Goal: Information Seeking & Learning: Compare options

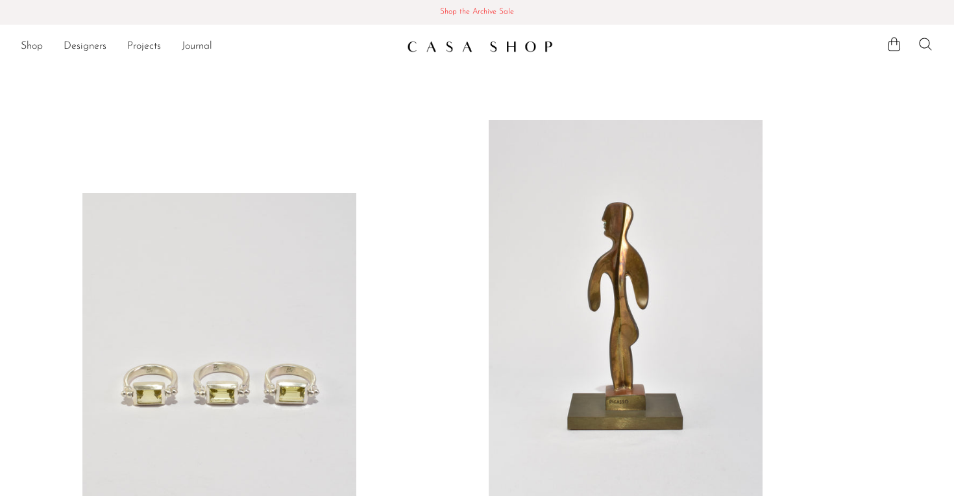
click at [485, 9] on span "Shop the Archive Sale" at bounding box center [476, 12] width 933 height 14
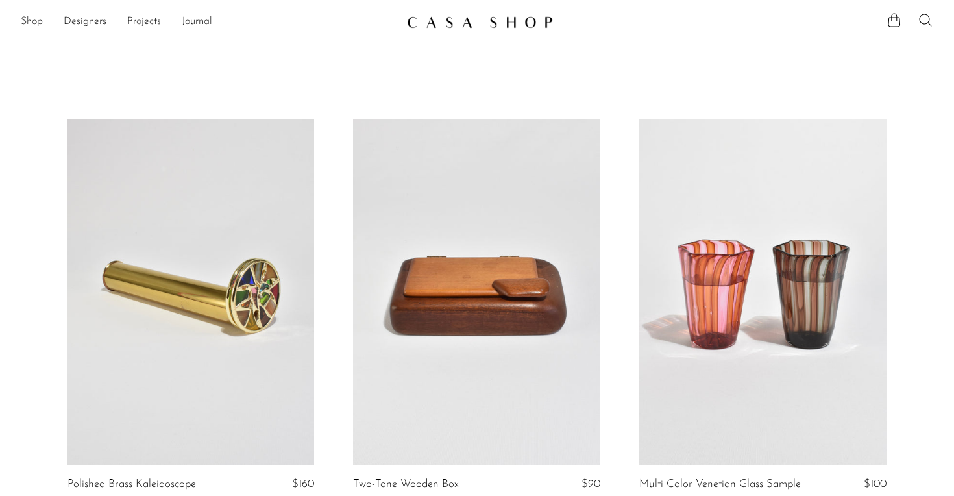
click at [243, 270] on link at bounding box center [190, 292] width 247 height 346
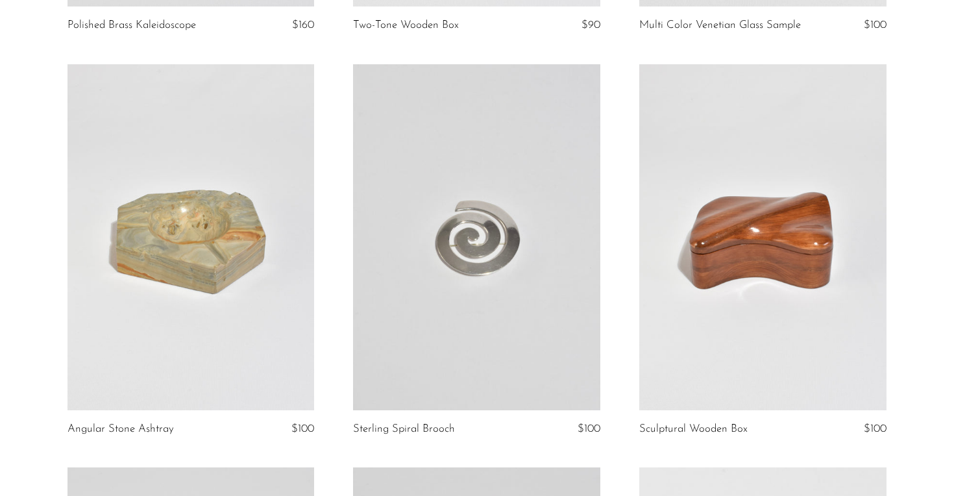
scroll to position [477, 0]
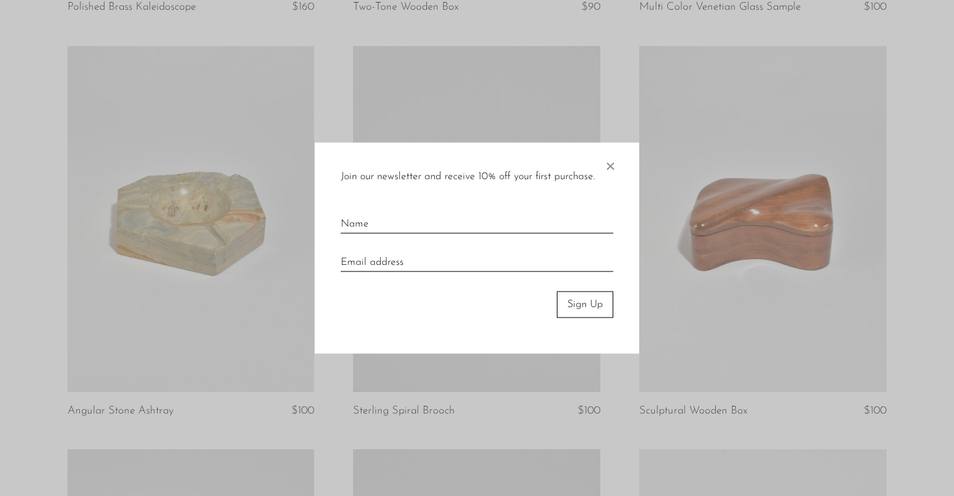
click at [614, 167] on span "×" at bounding box center [609, 164] width 13 height 42
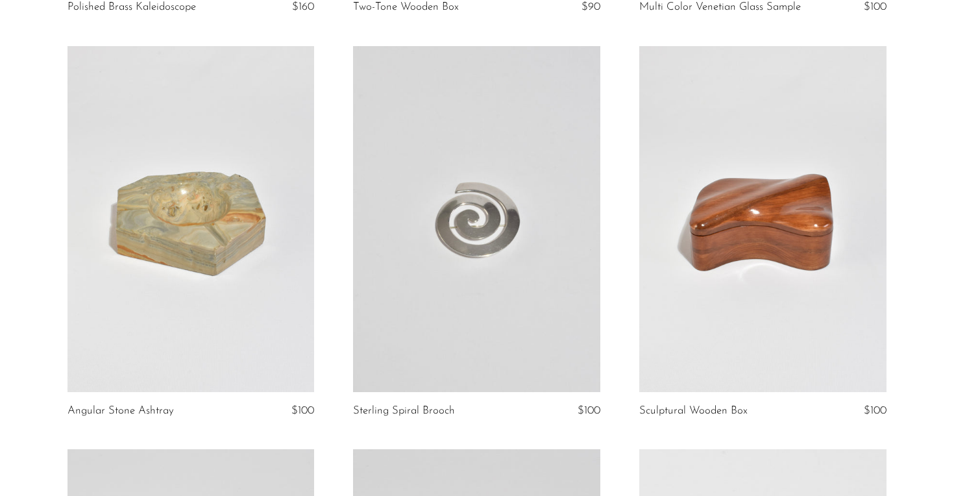
click at [481, 204] on link at bounding box center [476, 219] width 247 height 346
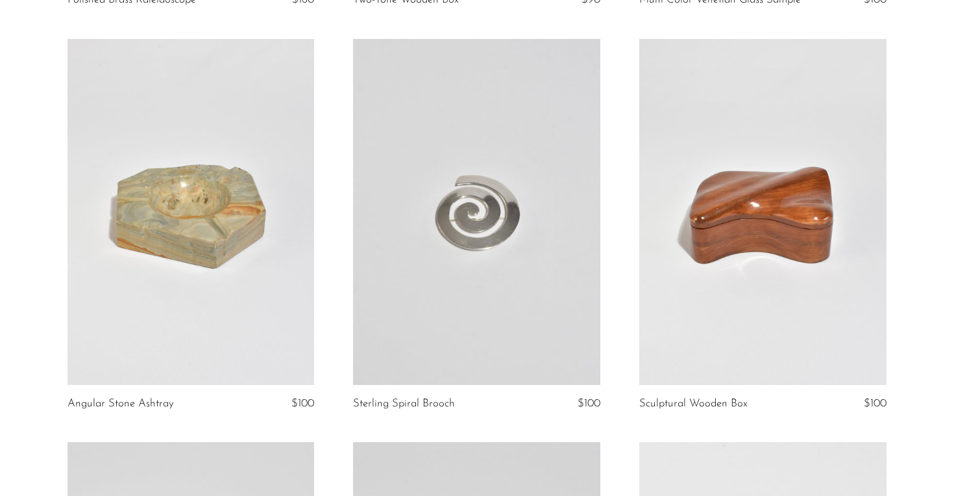
click at [710, 254] on link at bounding box center [762, 212] width 247 height 346
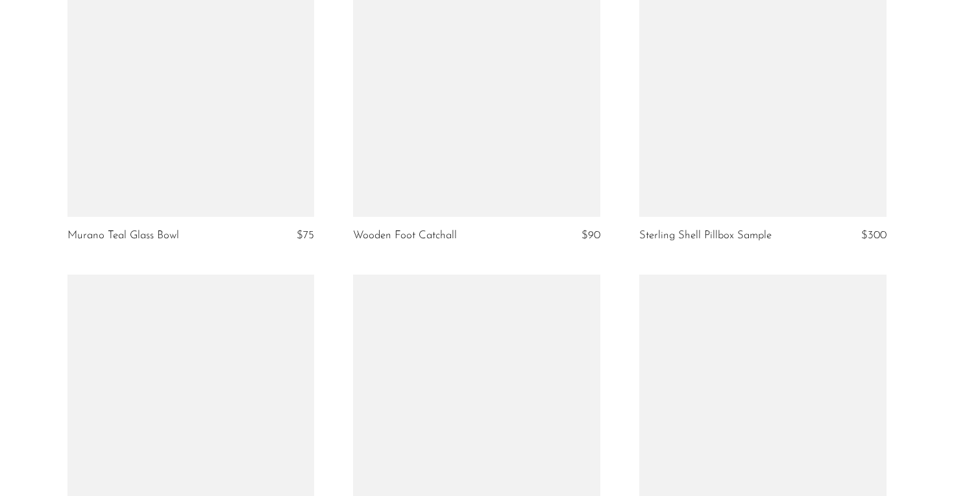
scroll to position [3536, 0]
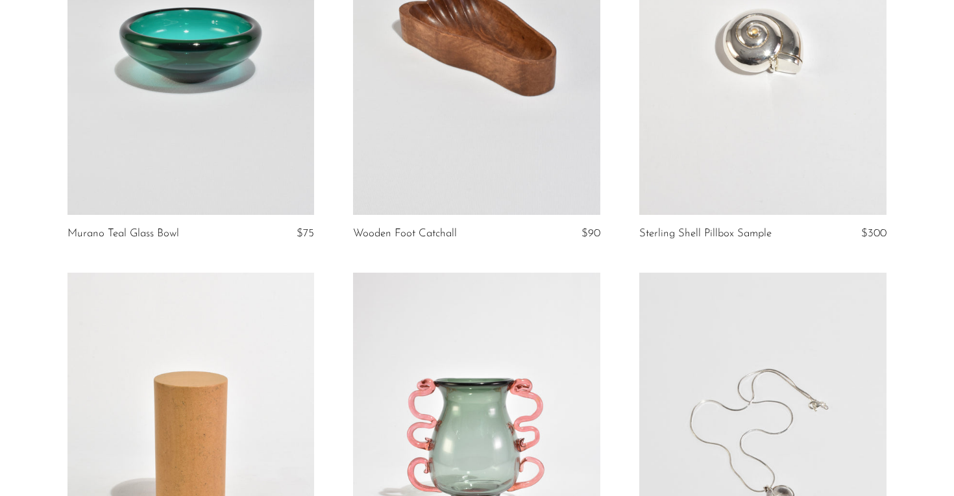
click at [265, 118] on link at bounding box center [190, 42] width 247 height 346
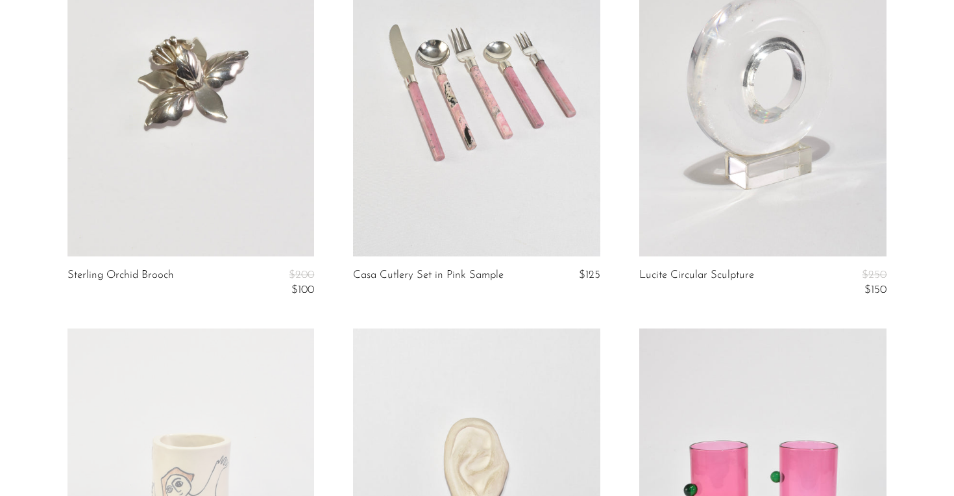
scroll to position [4311, 0]
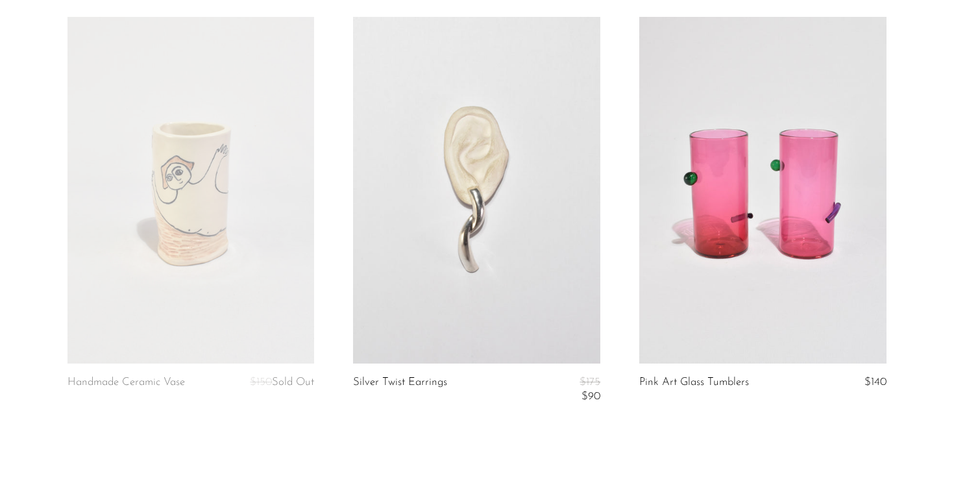
scroll to position [4721, 0]
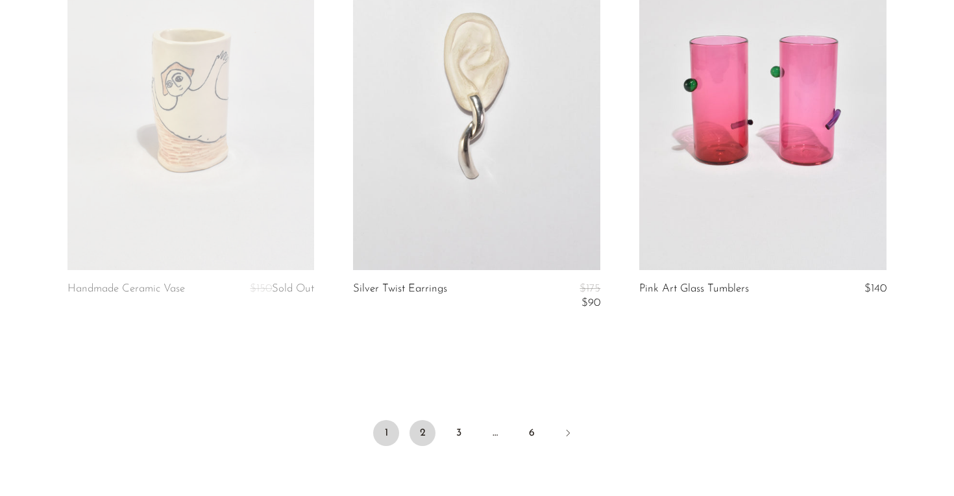
click at [422, 430] on link "2" at bounding box center [422, 433] width 26 height 26
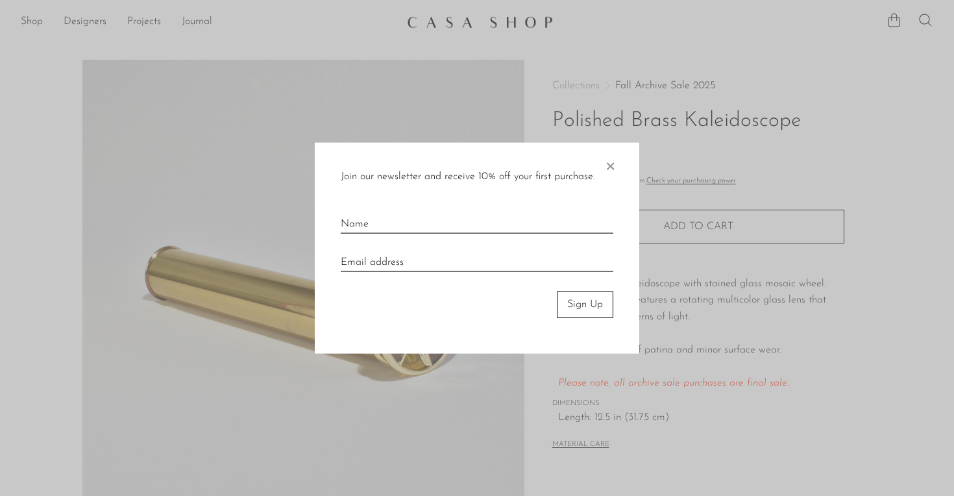
scroll to position [36, 0]
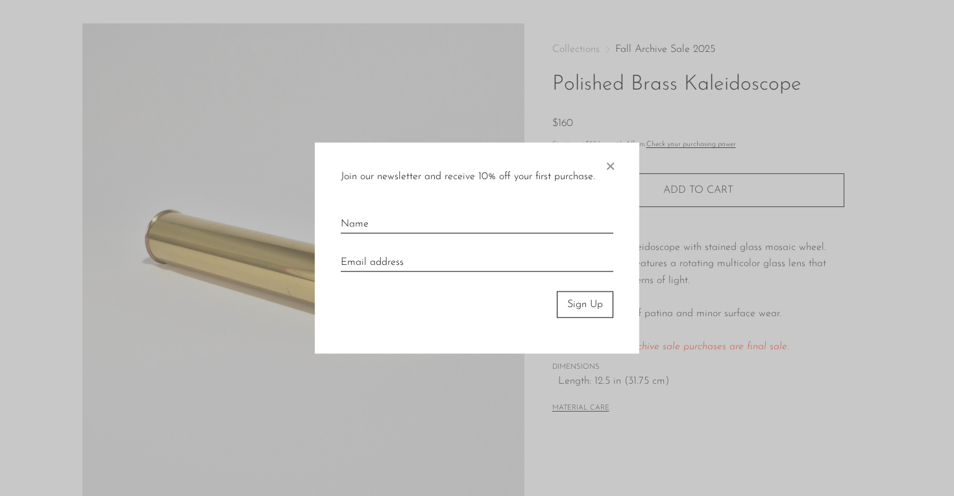
click at [609, 166] on span "×" at bounding box center [609, 164] width 13 height 42
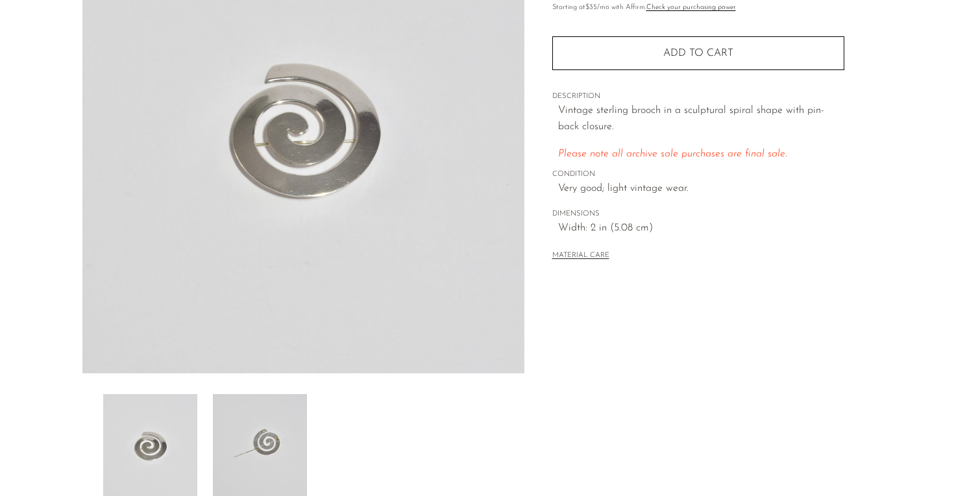
scroll to position [189, 0]
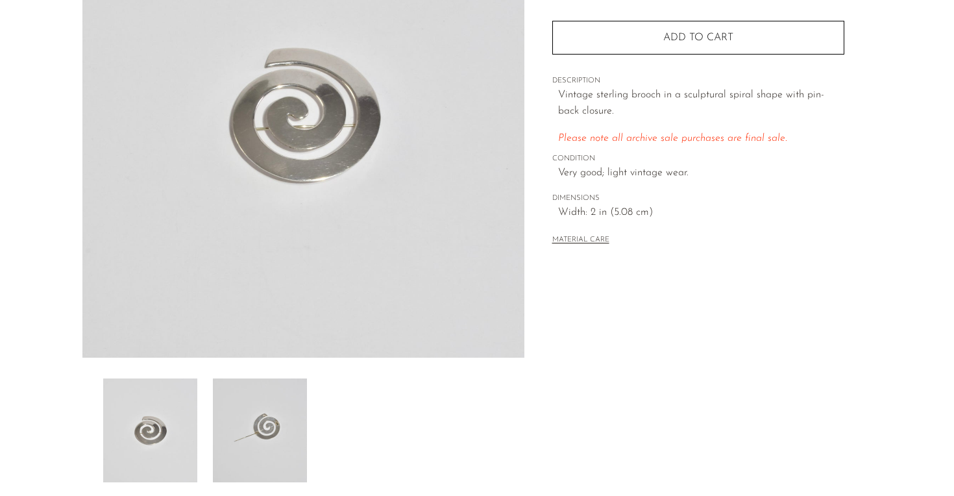
click at [299, 382] on img at bounding box center [260, 430] width 94 height 104
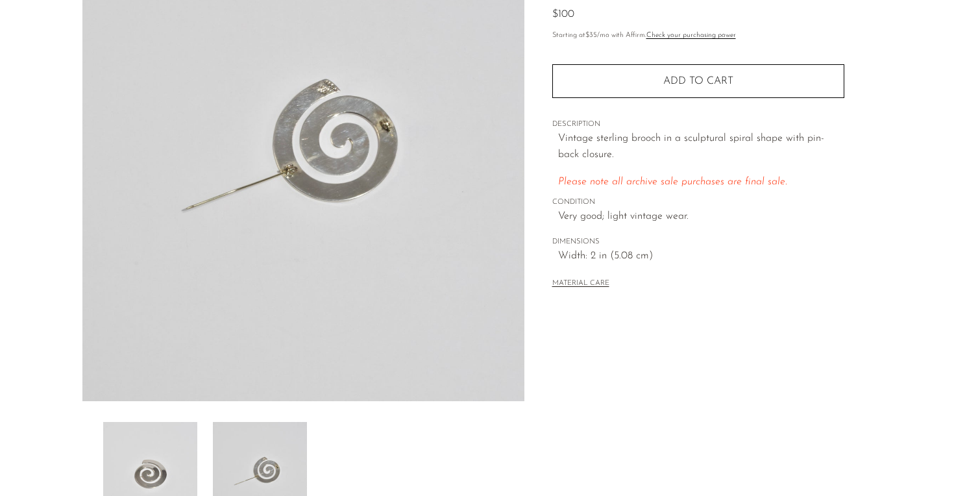
scroll to position [78, 0]
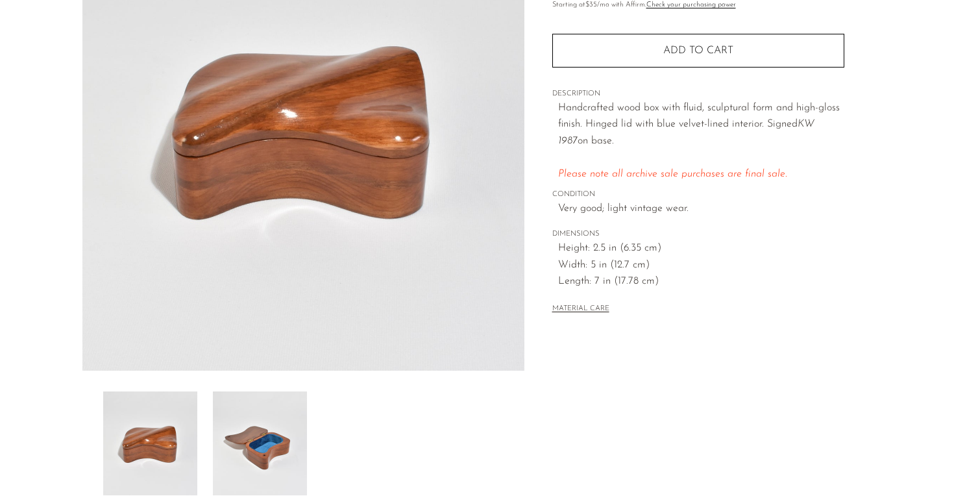
scroll to position [176, 0]
click at [281, 400] on img at bounding box center [260, 443] width 94 height 104
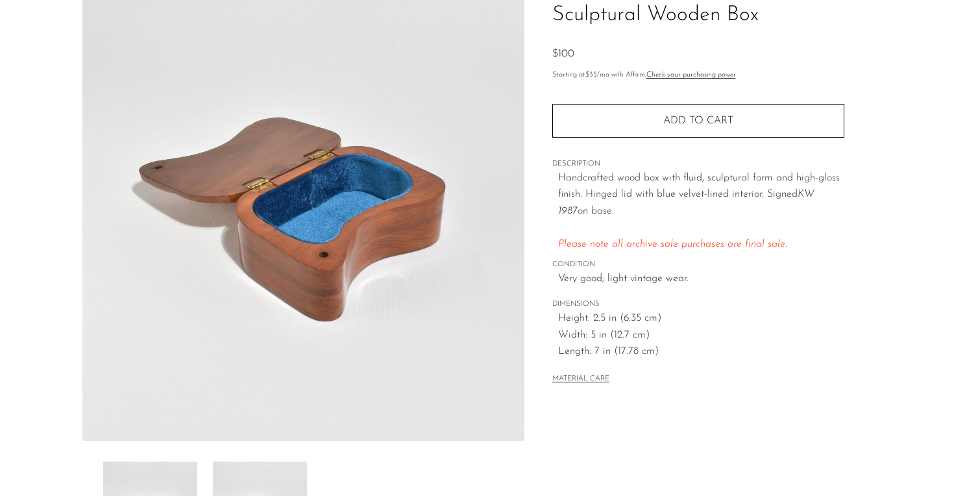
scroll to position [92, 0]
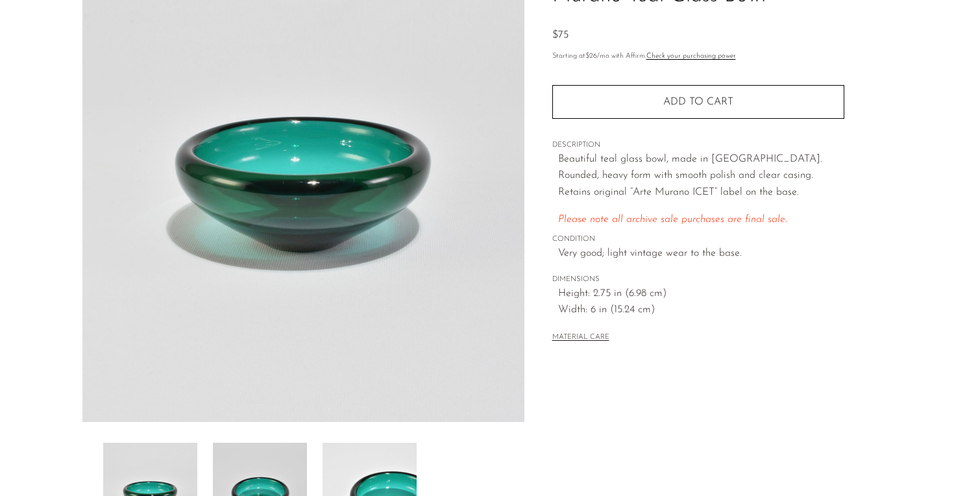
scroll to position [135, 0]
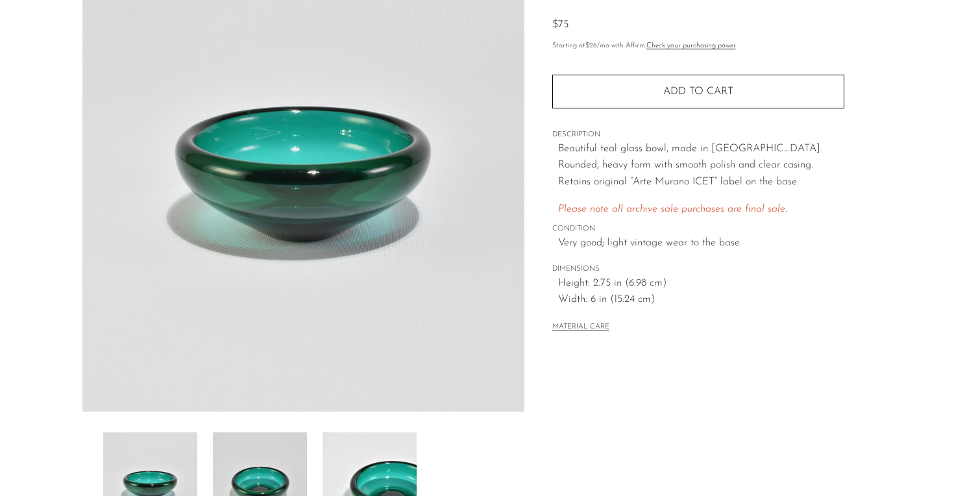
click at [271, 448] on img at bounding box center [260, 484] width 94 height 104
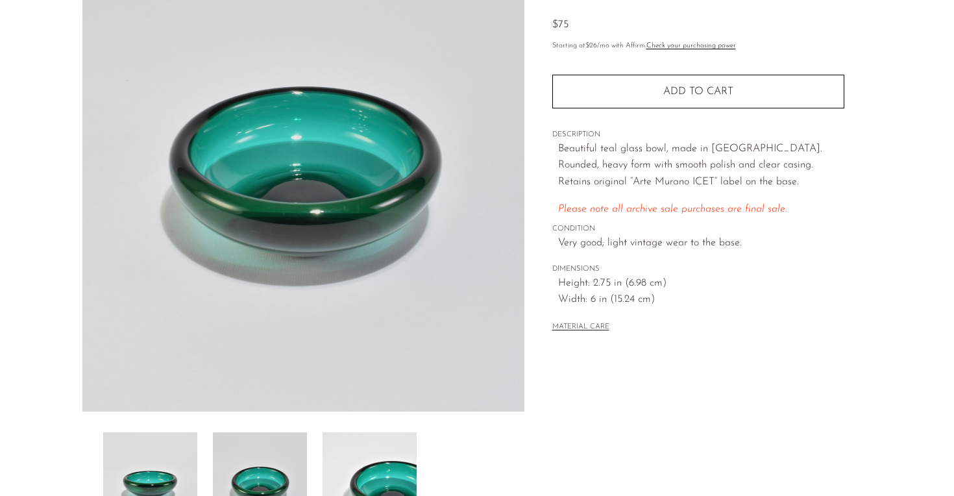
click at [344, 446] on img at bounding box center [369, 484] width 94 height 104
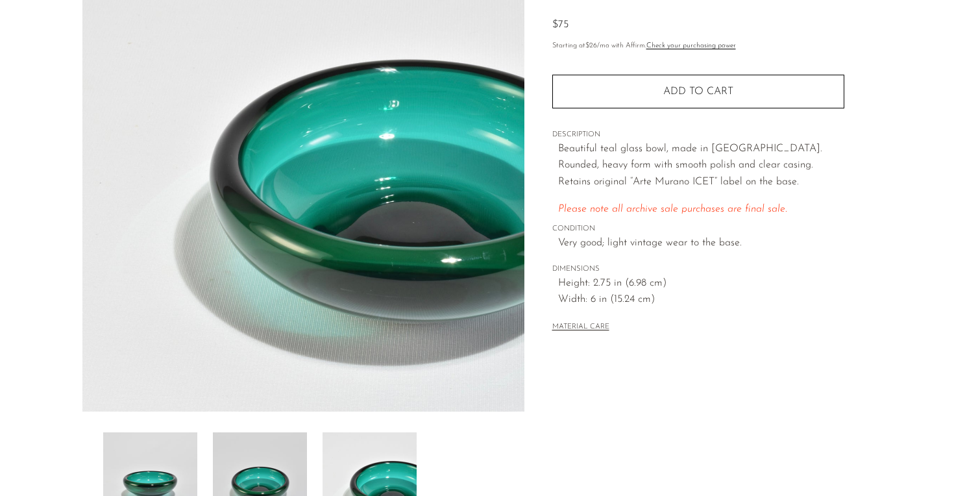
scroll to position [197, 0]
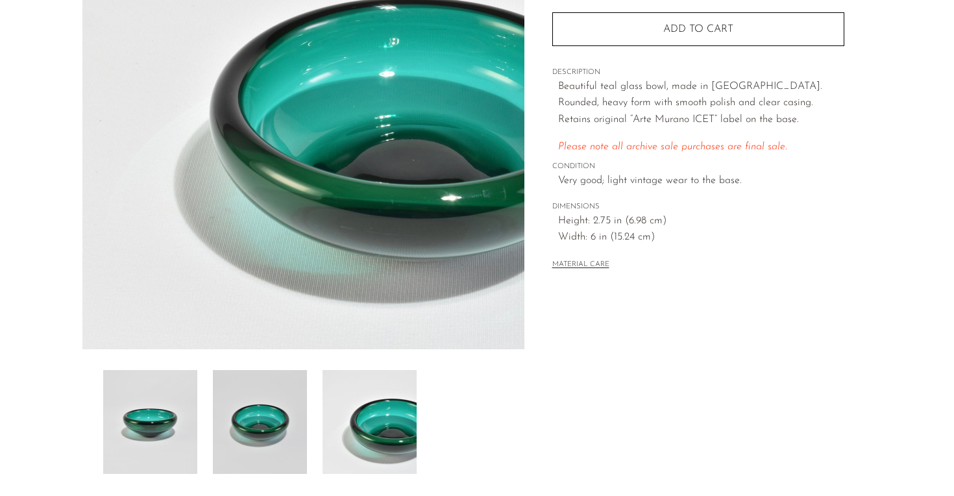
click at [293, 430] on img at bounding box center [260, 422] width 94 height 104
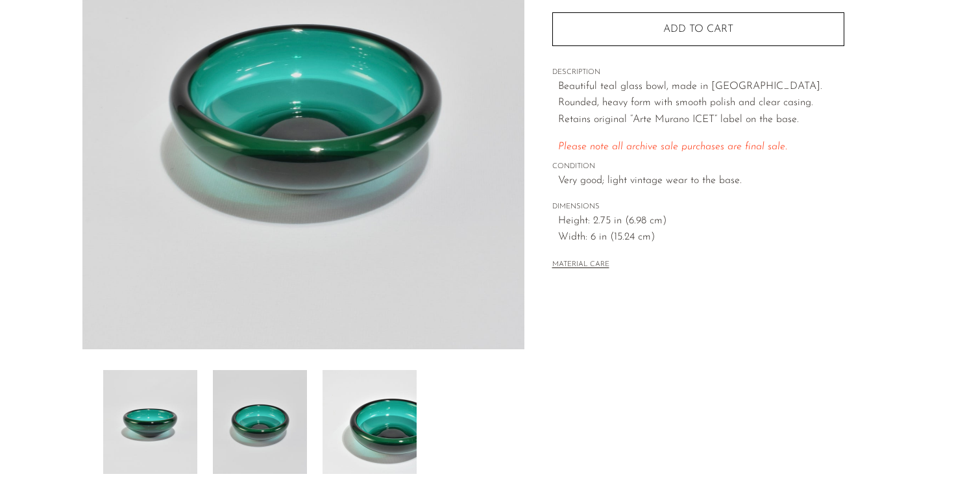
click at [194, 407] on img at bounding box center [150, 422] width 94 height 104
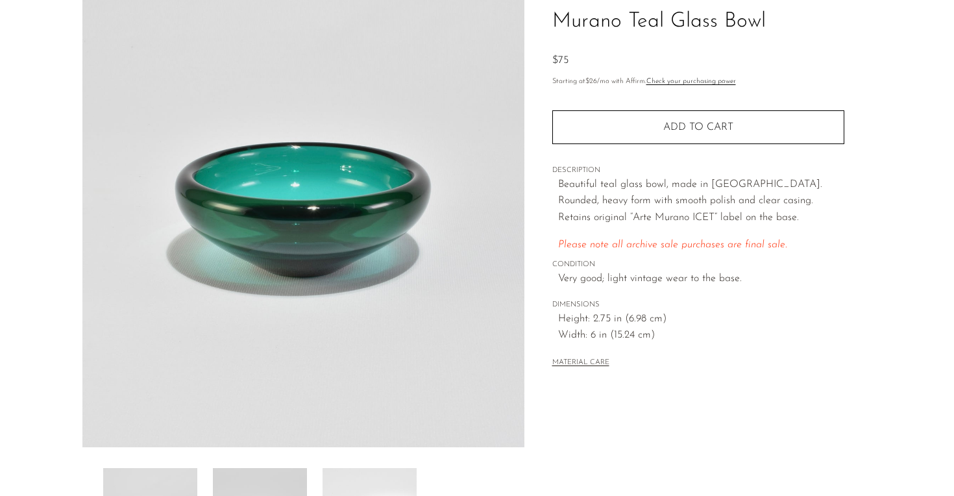
scroll to position [31, 0]
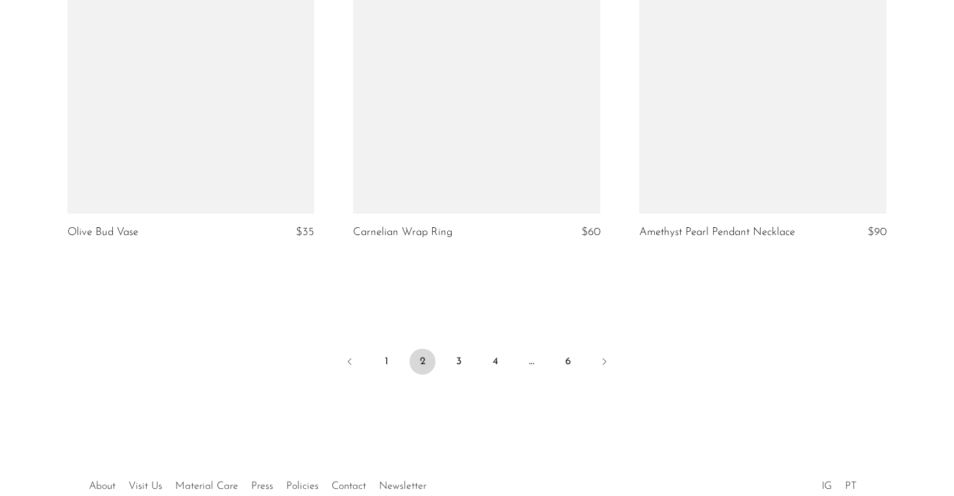
scroll to position [4804, 0]
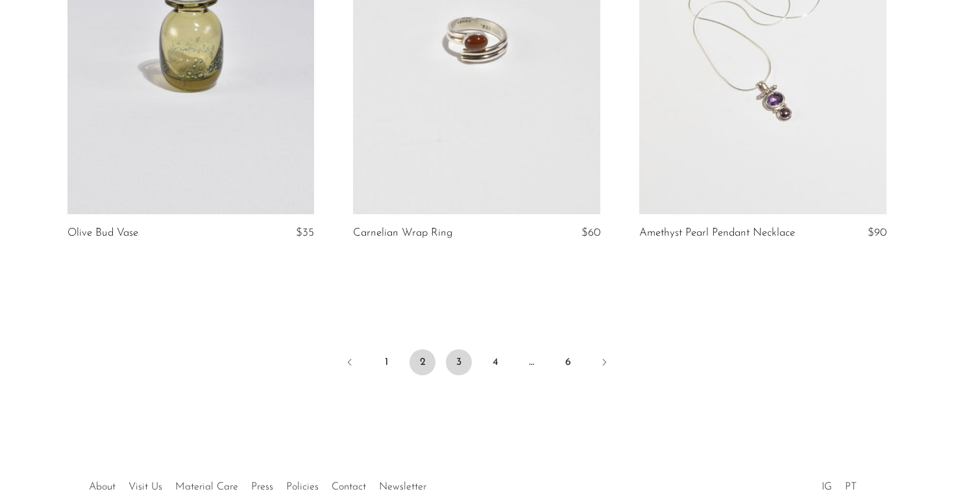
click at [454, 365] on link "3" at bounding box center [459, 362] width 26 height 26
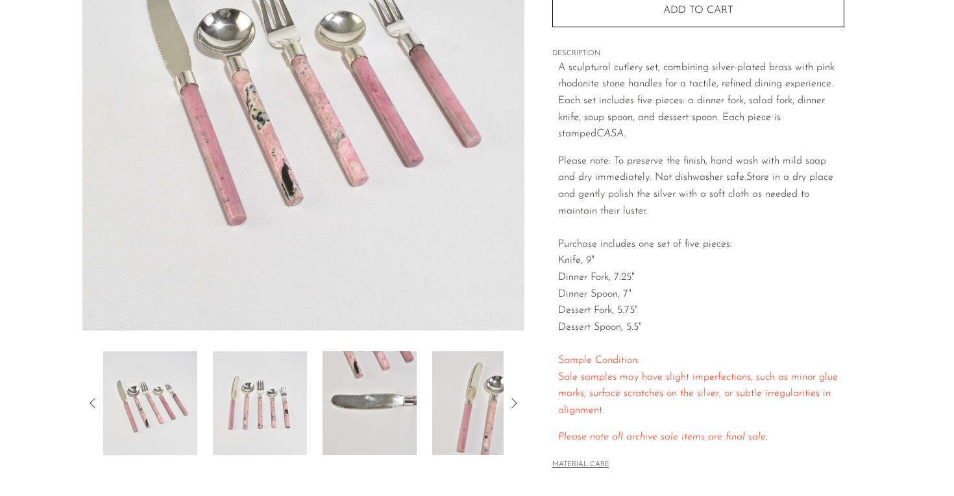
scroll to position [219, 0]
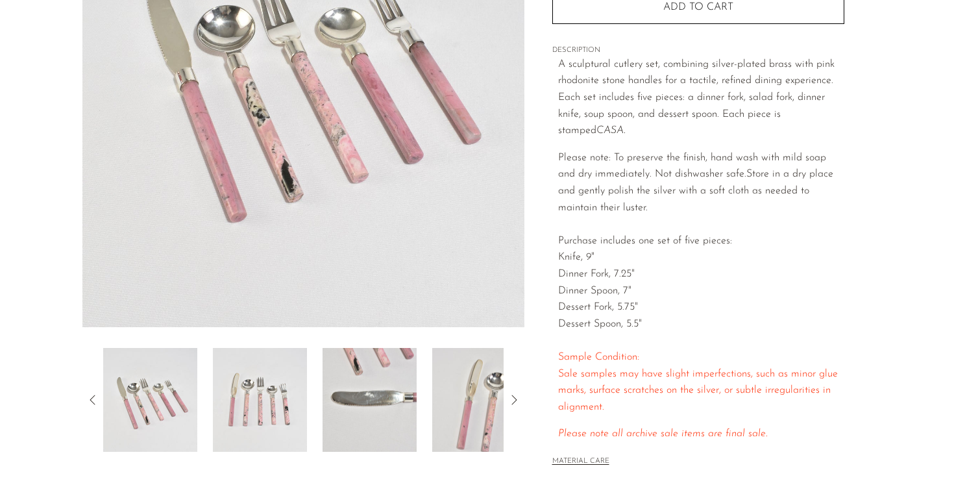
click at [472, 367] on img at bounding box center [479, 400] width 94 height 104
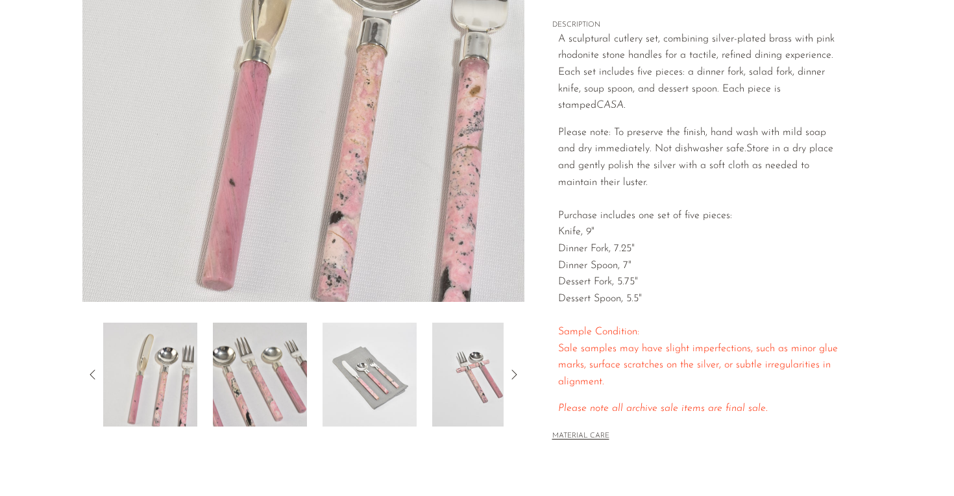
scroll to position [271, 0]
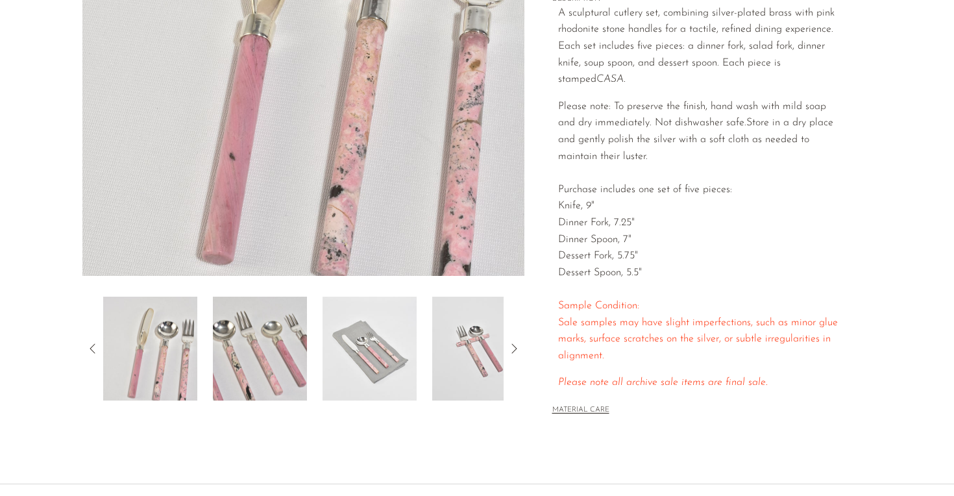
click at [213, 371] on img at bounding box center [260, 349] width 94 height 104
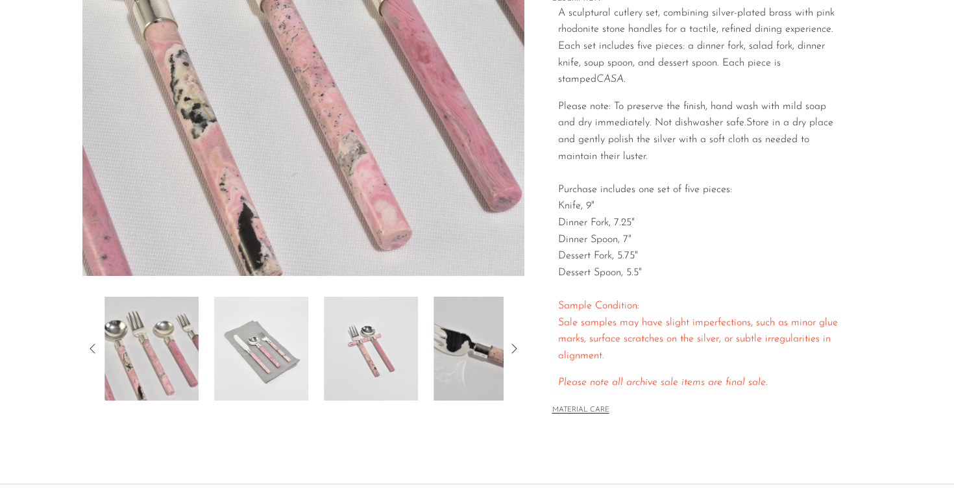
click at [271, 342] on img at bounding box center [261, 349] width 94 height 104
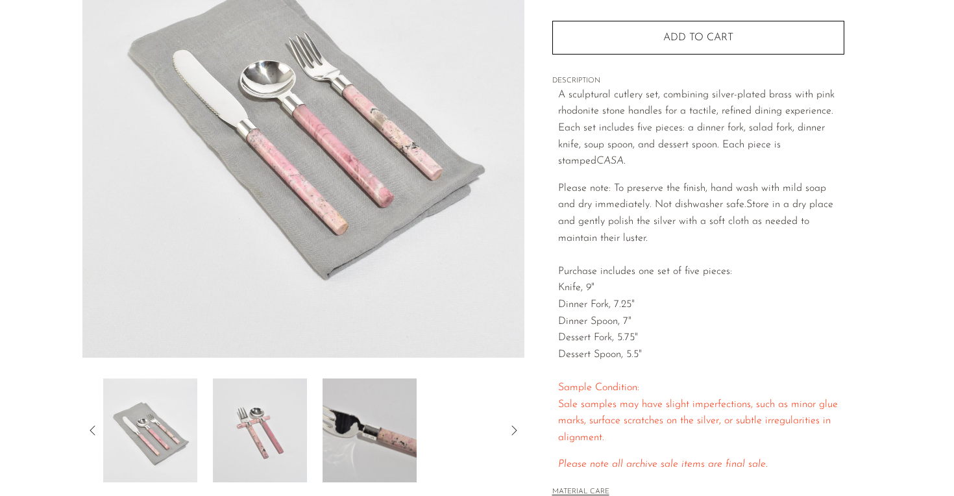
scroll to position [189, 0]
click at [356, 424] on img at bounding box center [369, 430] width 94 height 104
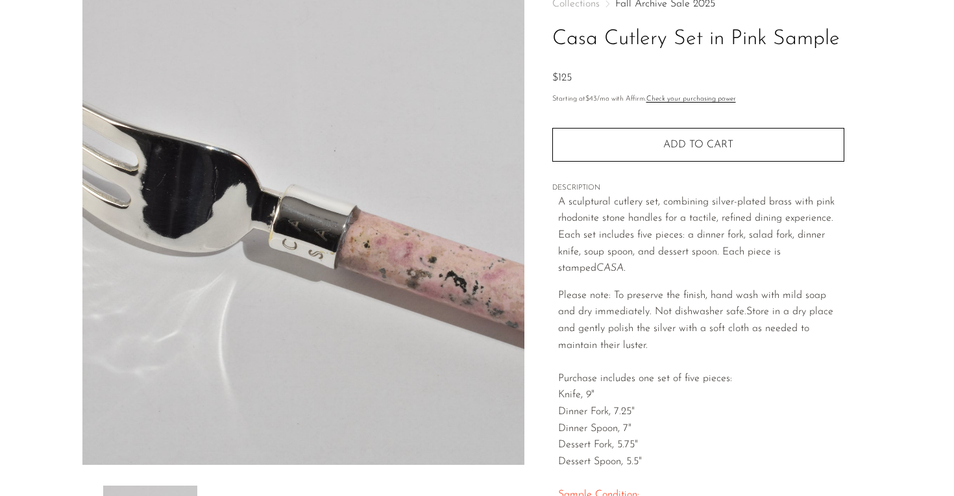
scroll to position [0, 0]
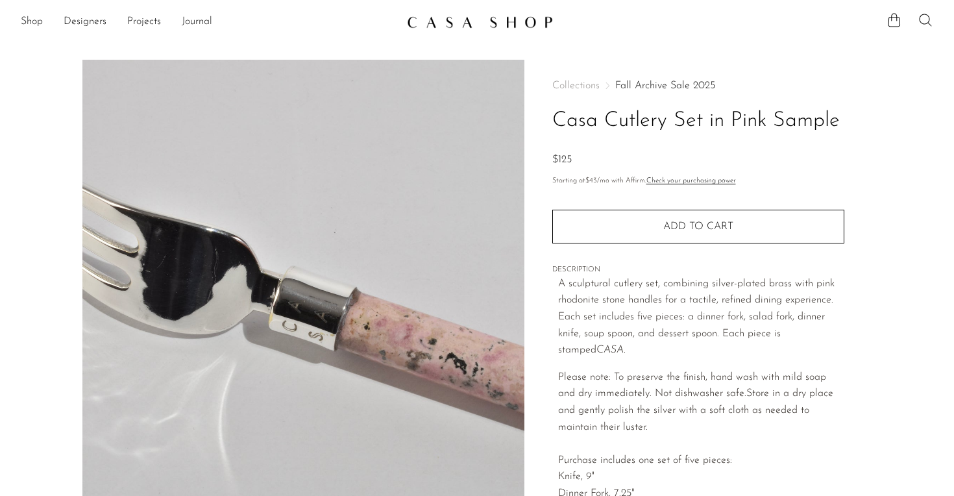
click at [923, 22] on icon at bounding box center [926, 20] width 16 height 16
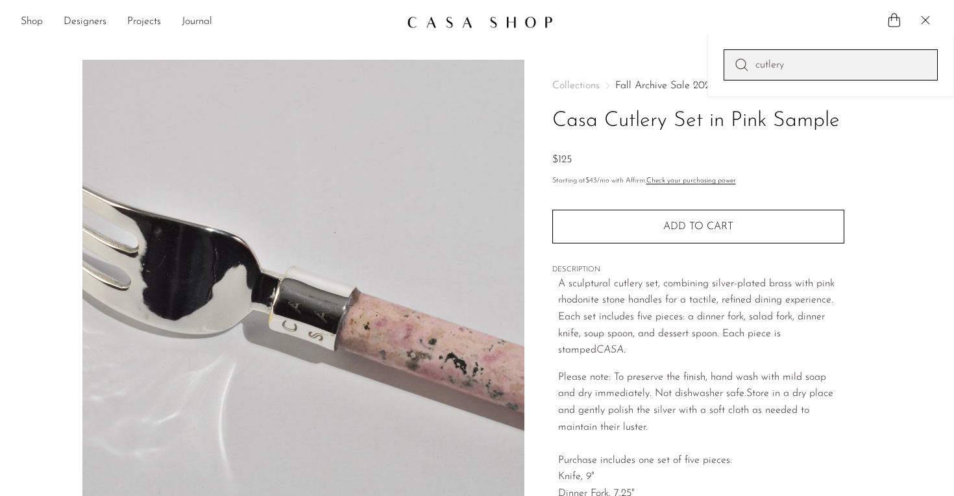
type input "cutlery"
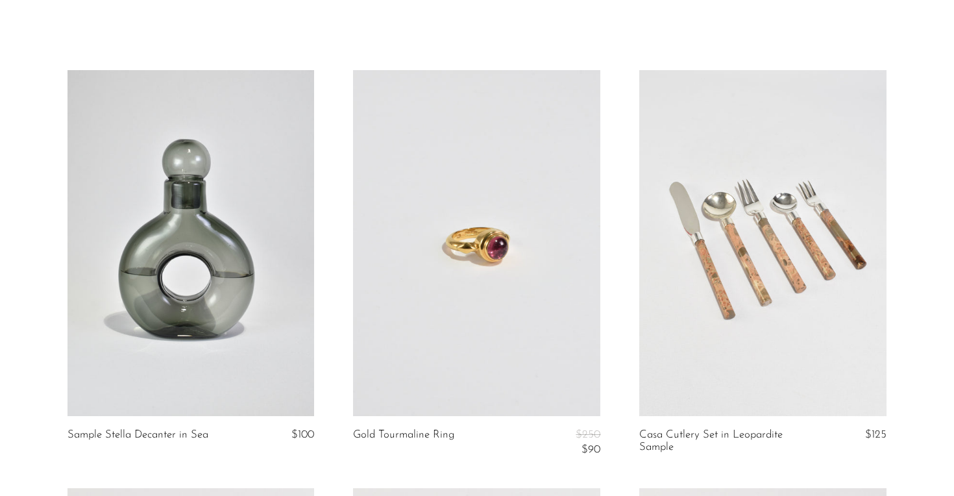
scroll to position [51, 0]
click at [744, 282] on link at bounding box center [762, 242] width 247 height 346
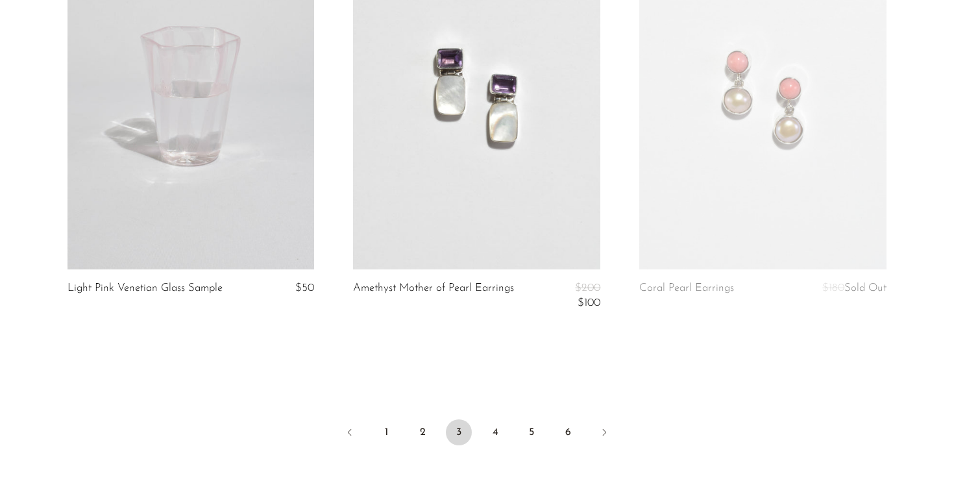
scroll to position [4746, 0]
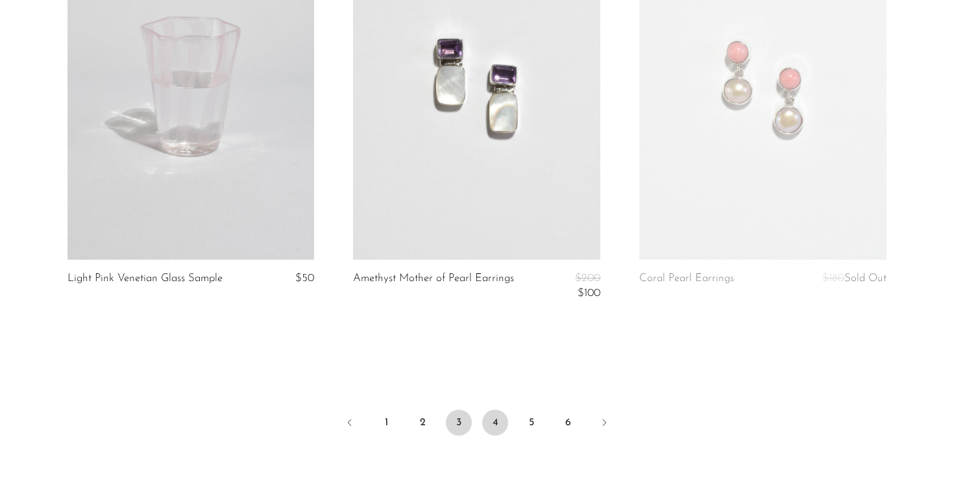
click at [486, 420] on link "4" at bounding box center [495, 422] width 26 height 26
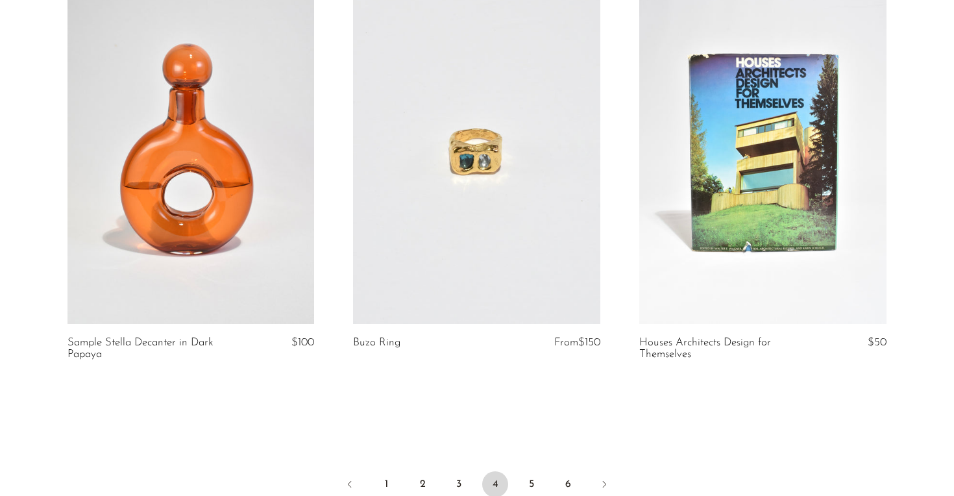
scroll to position [4750, 0]
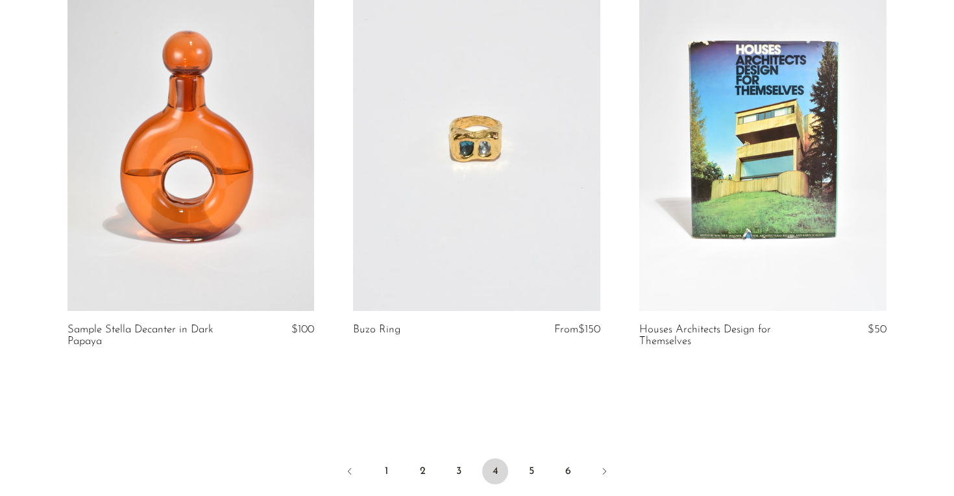
click at [529, 247] on link at bounding box center [476, 138] width 247 height 346
click at [524, 478] on link "5" at bounding box center [531, 471] width 26 height 26
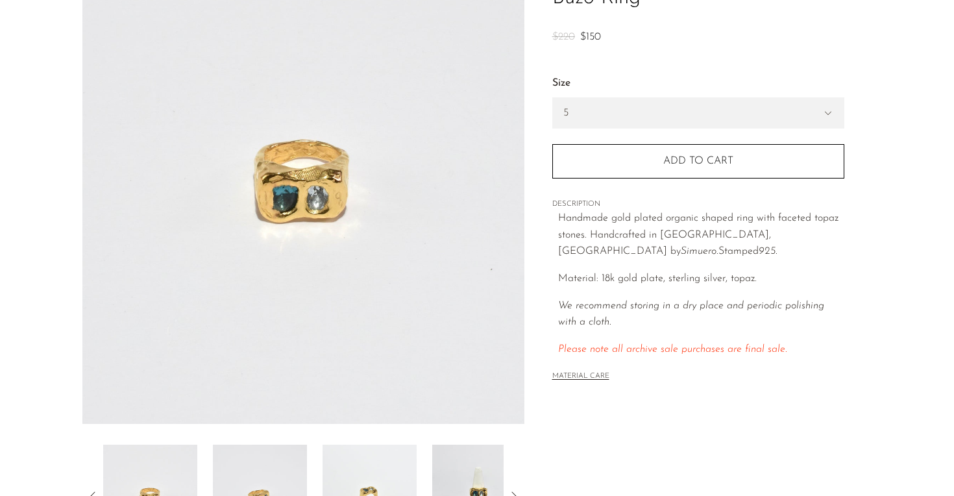
scroll to position [160, 0]
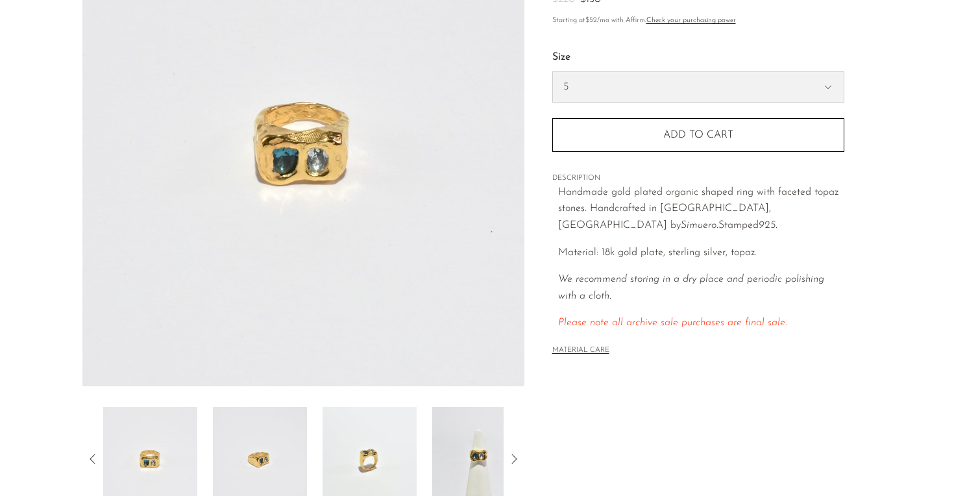
click at [662, 86] on select "5 6 7" at bounding box center [698, 87] width 291 height 30
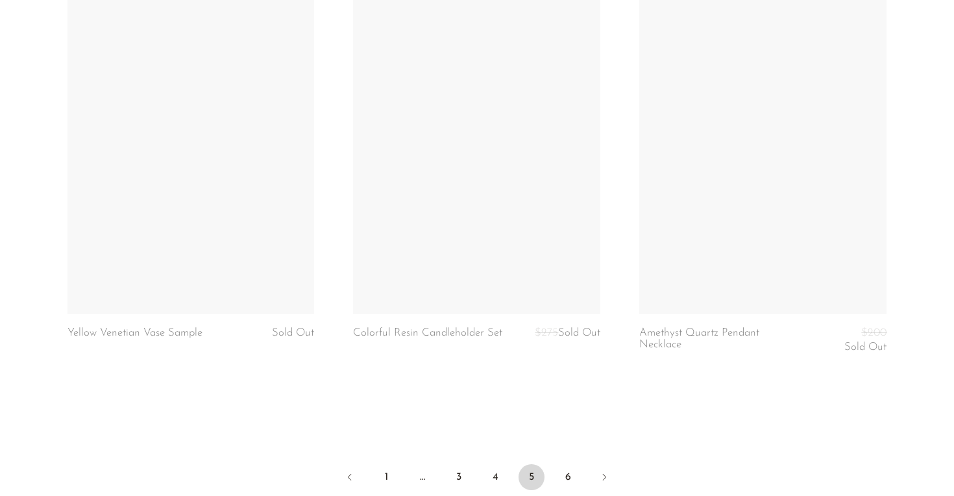
scroll to position [4798, 0]
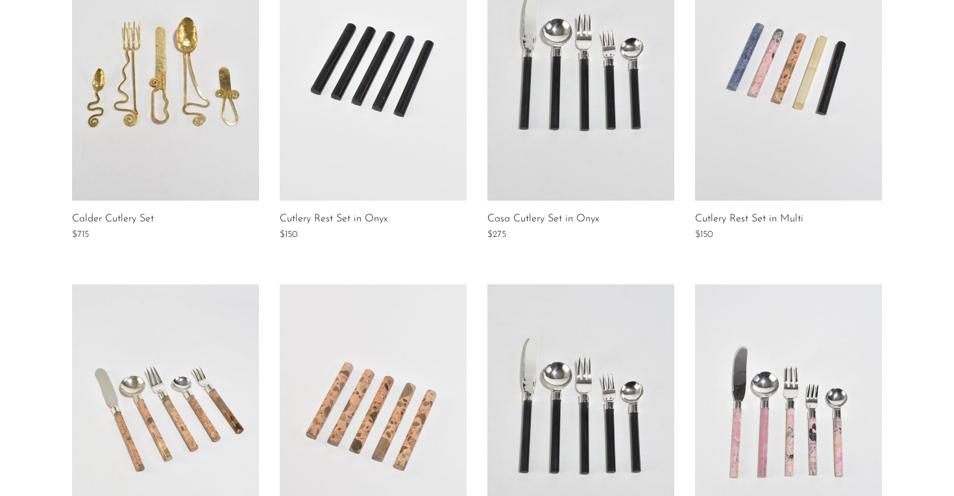
scroll to position [650, 0]
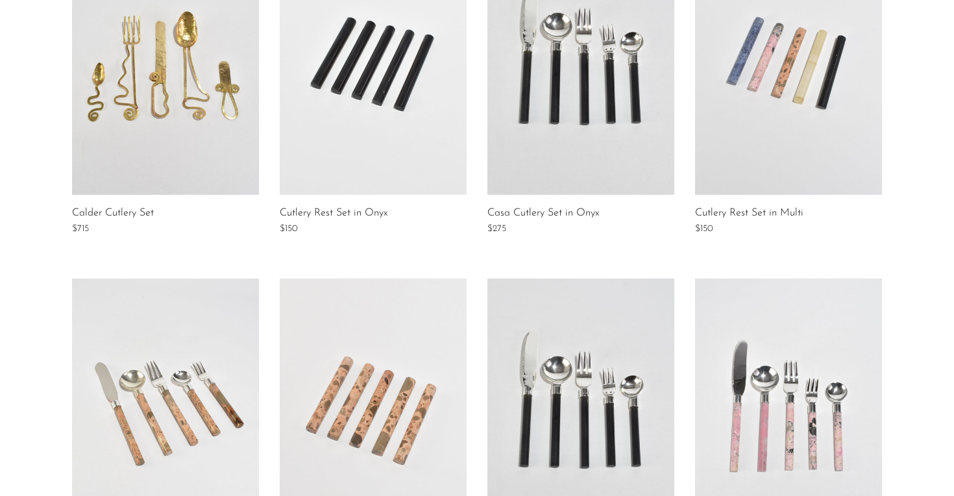
click at [552, 154] on link at bounding box center [580, 65] width 187 height 260
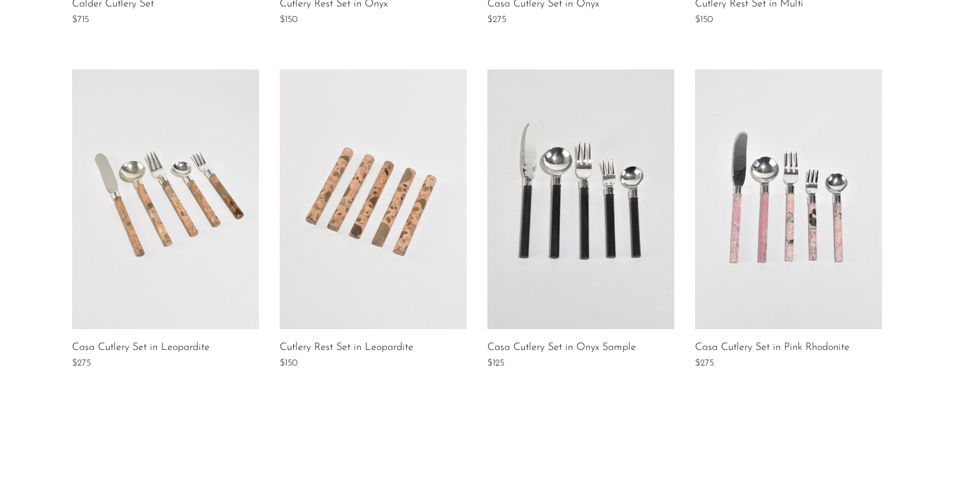
scroll to position [860, 0]
click at [617, 297] on link at bounding box center [580, 199] width 187 height 260
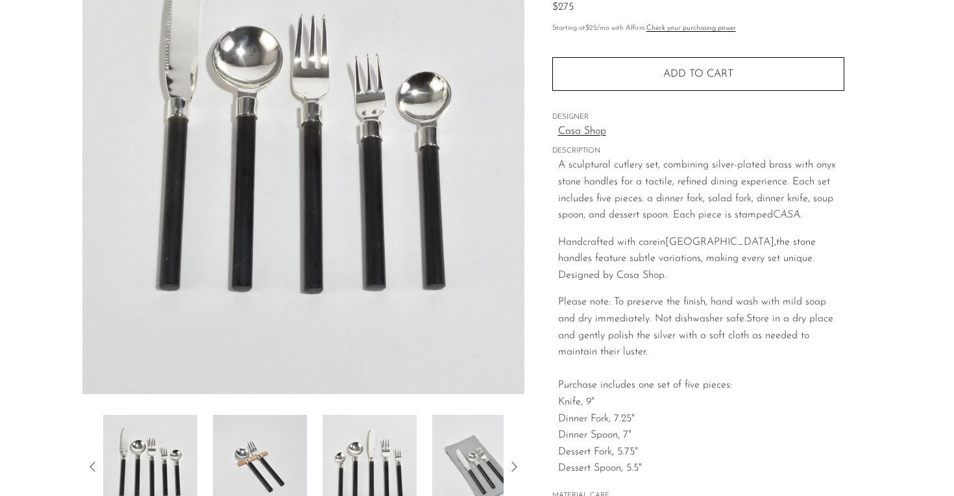
scroll to position [154, 0]
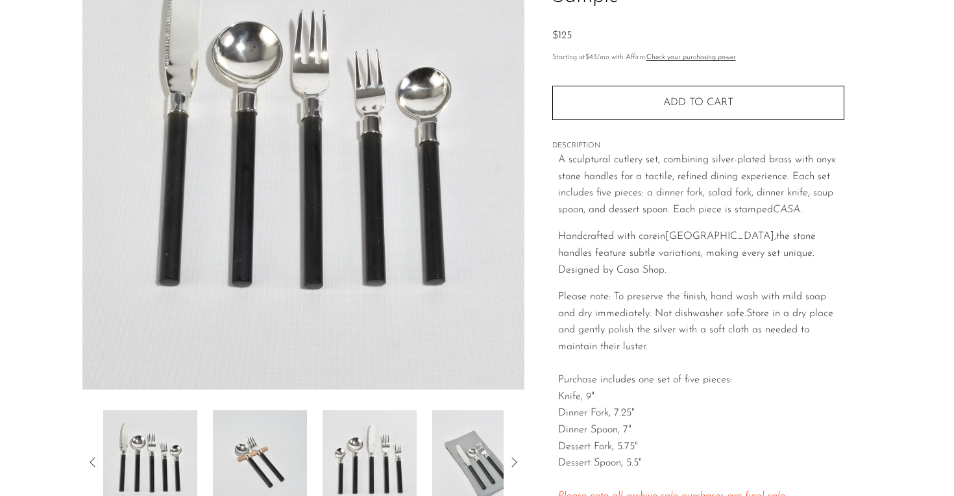
scroll to position [216, 0]
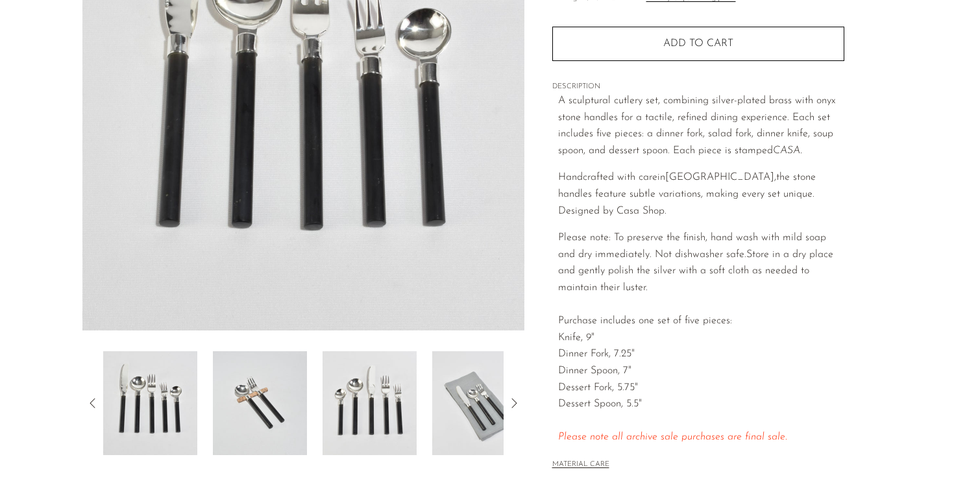
click at [252, 402] on img at bounding box center [260, 403] width 94 height 104
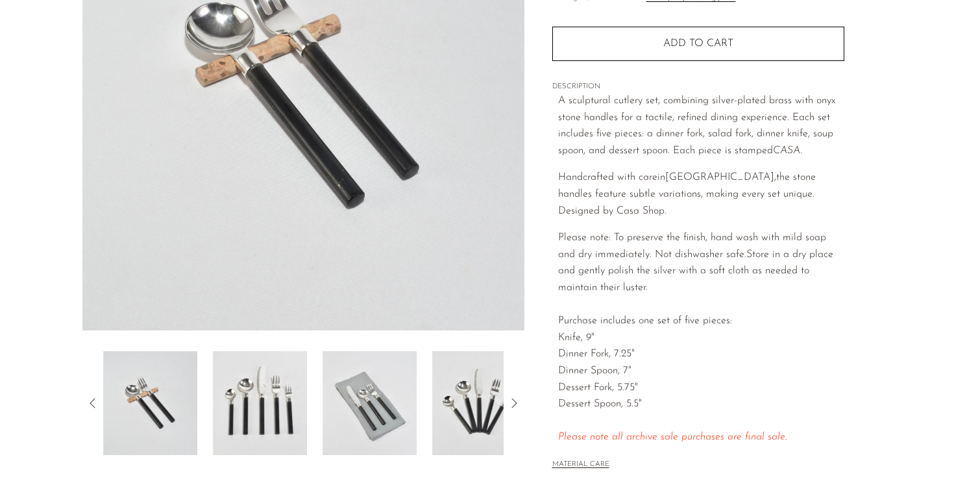
click at [289, 398] on img at bounding box center [260, 403] width 94 height 104
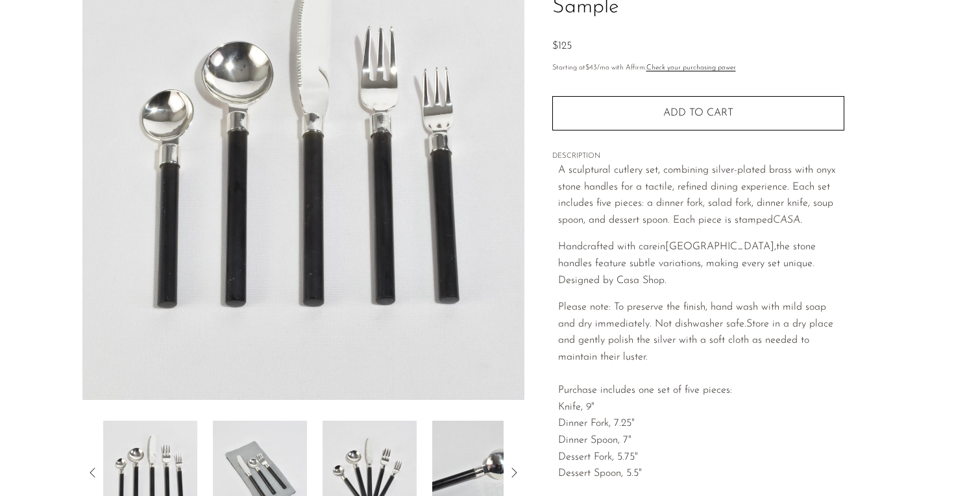
scroll to position [141, 0]
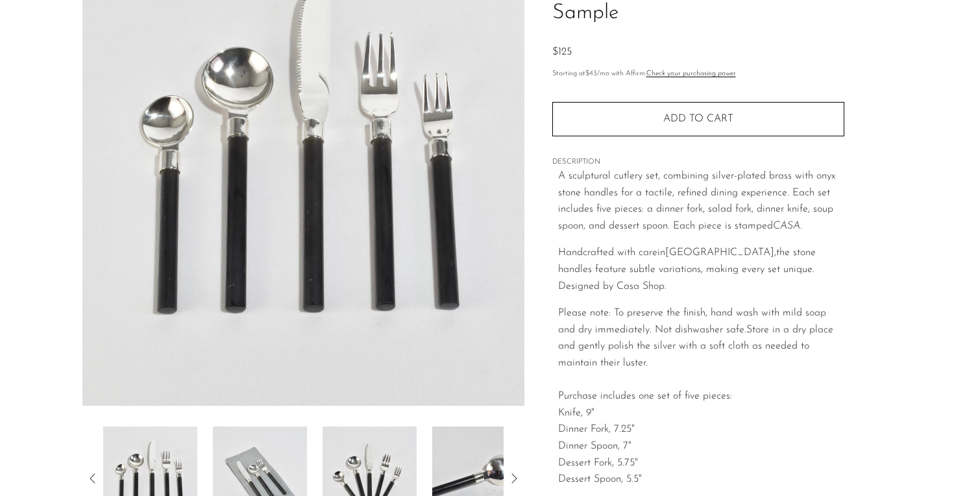
click at [340, 449] on img at bounding box center [369, 478] width 94 height 104
